Goal: Find specific page/section: Find specific page/section

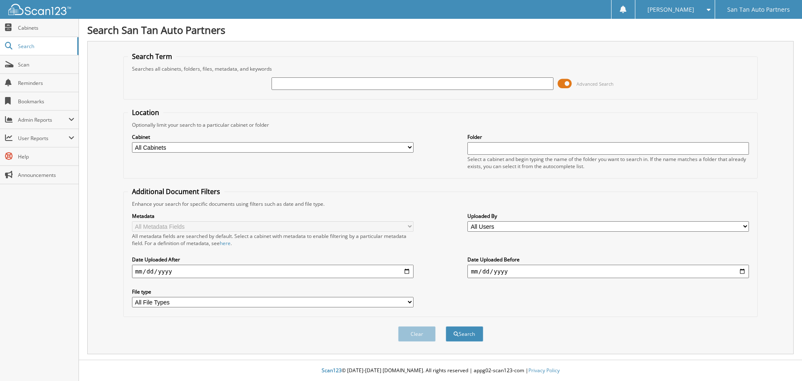
click at [292, 81] on input "text" at bounding box center [413, 83] width 282 height 13
type input "[PERSON_NAME]"
click at [446, 326] on button "Search" at bounding box center [465, 333] width 38 height 15
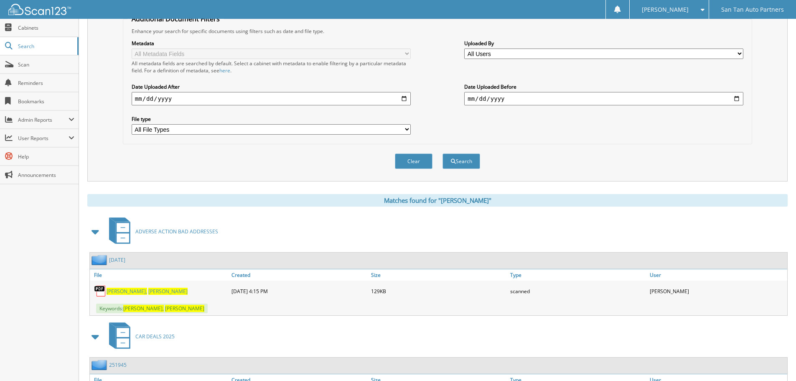
scroll to position [224, 0]
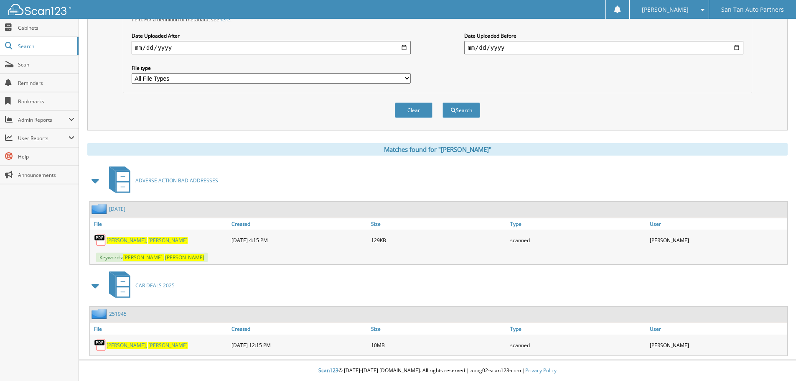
click at [121, 239] on span "[PERSON_NAME]," at bounding box center [127, 239] width 41 height 7
click at [123, 345] on span "[PERSON_NAME]," at bounding box center [127, 344] width 41 height 7
click at [704, 9] on span at bounding box center [700, 10] width 8 height 6
click at [695, 40] on link "Logout" at bounding box center [668, 40] width 79 height 15
